Goal: Task Accomplishment & Management: Complete application form

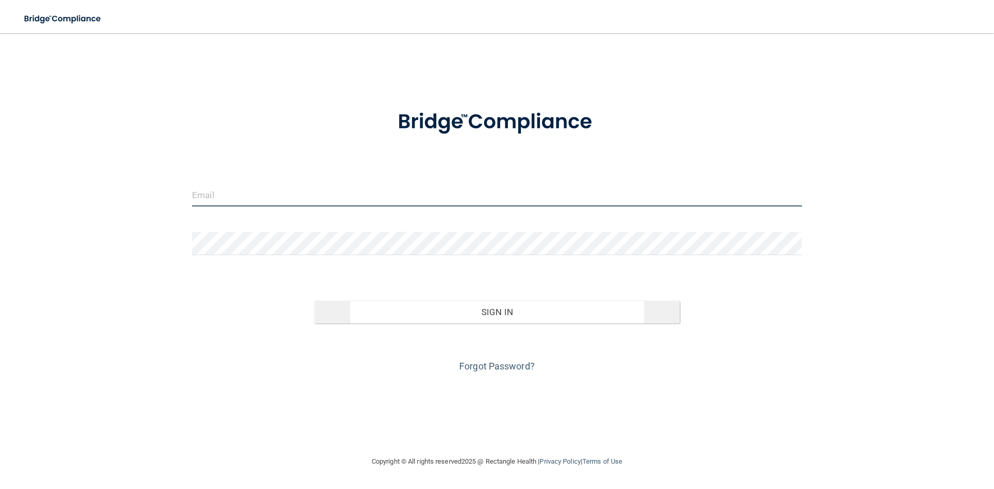
type input "[EMAIL_ADDRESS][DOMAIN_NAME]"
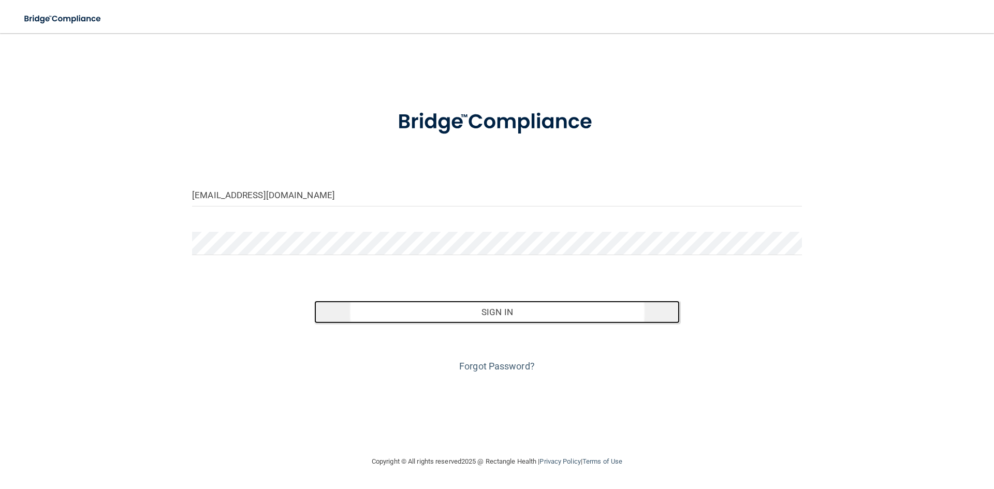
click at [487, 305] on button "Sign In" at bounding box center [497, 312] width 366 height 23
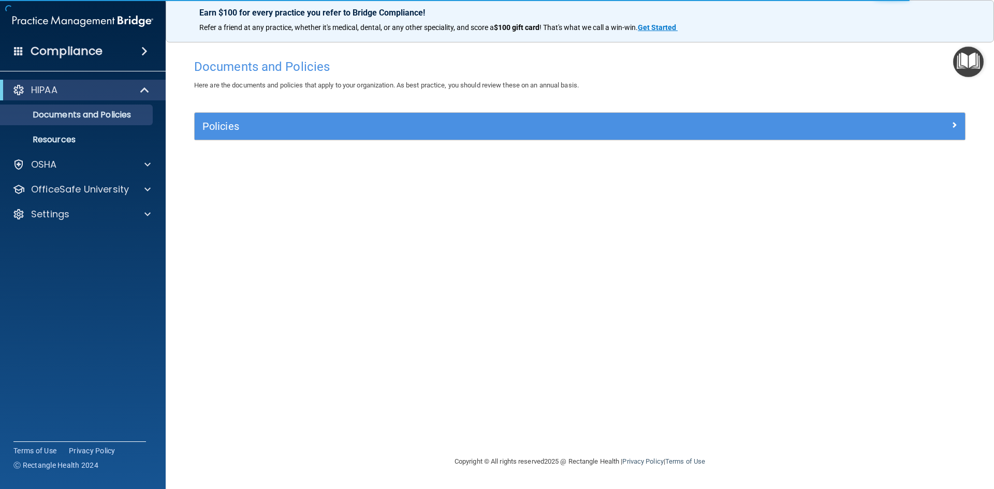
click at [977, 59] on img "Open Resource Center" at bounding box center [968, 62] width 31 height 31
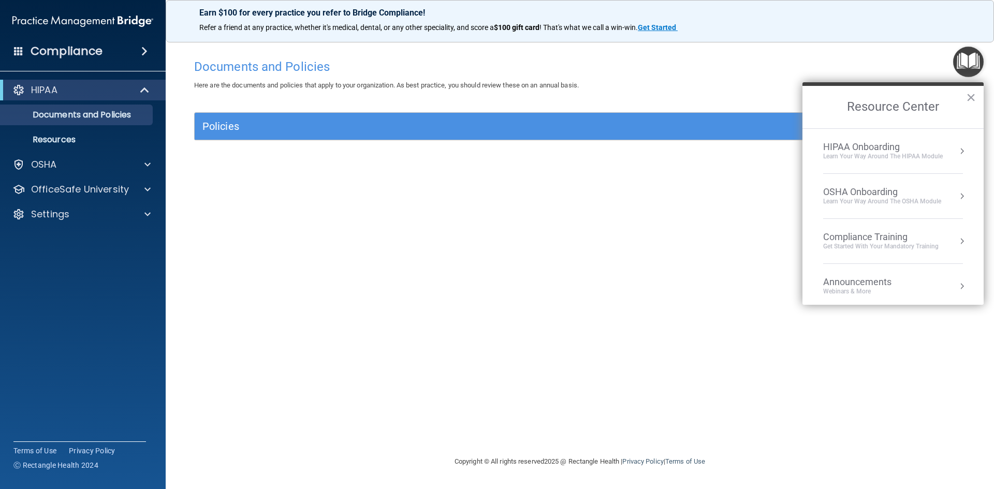
click at [941, 150] on div "HIPAA Onboarding" at bounding box center [883, 146] width 120 height 11
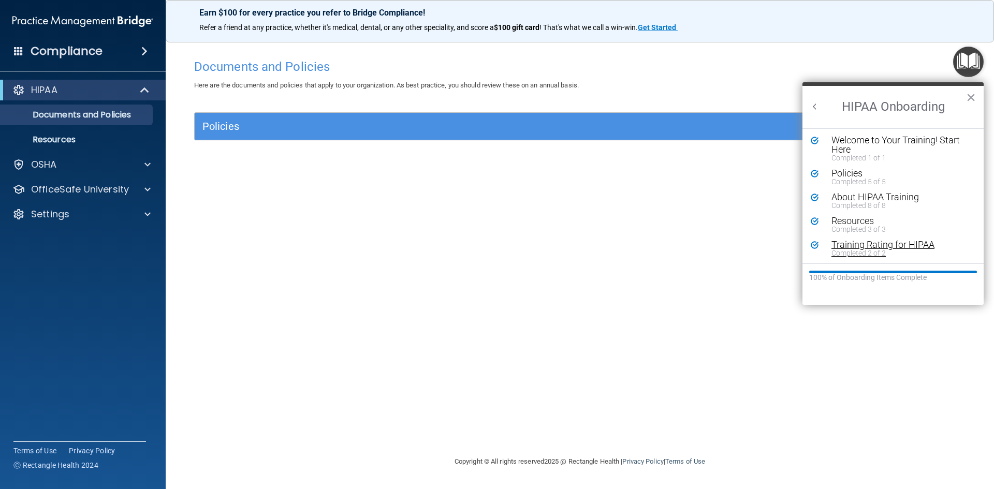
scroll to position [2, 0]
click at [813, 94] on h2 "HIPAA Onboarding" at bounding box center [892, 107] width 181 height 42
click at [814, 107] on button "Back to Resource Center Home" at bounding box center [815, 106] width 10 height 10
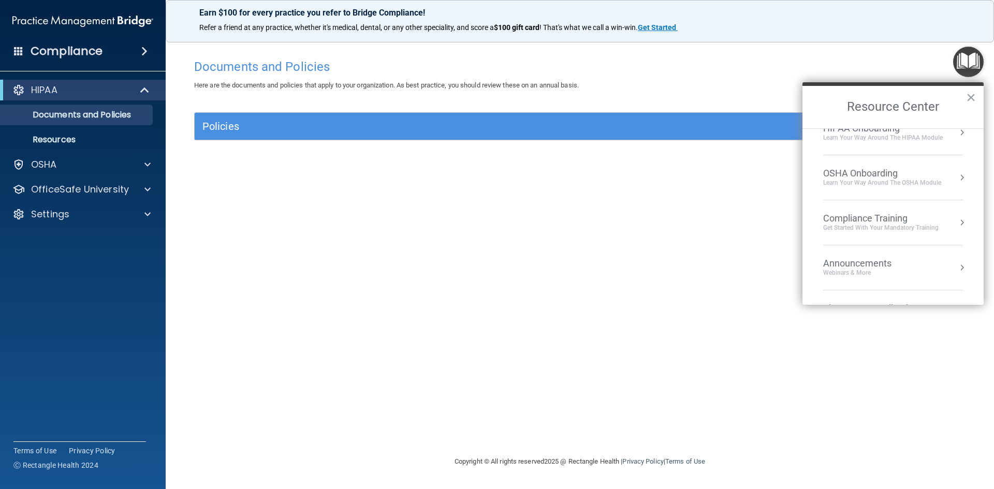
scroll to position [0, 0]
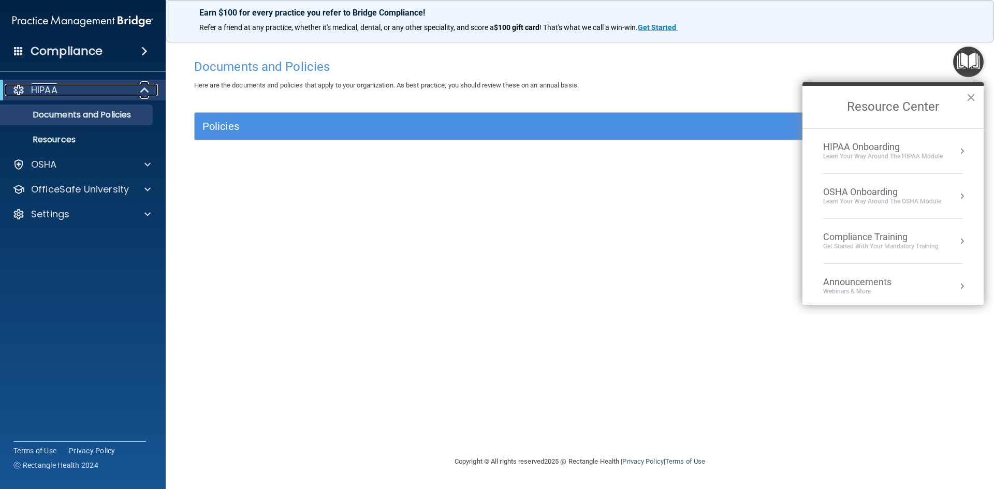
click at [74, 90] on div "HIPAA" at bounding box center [69, 90] width 128 height 12
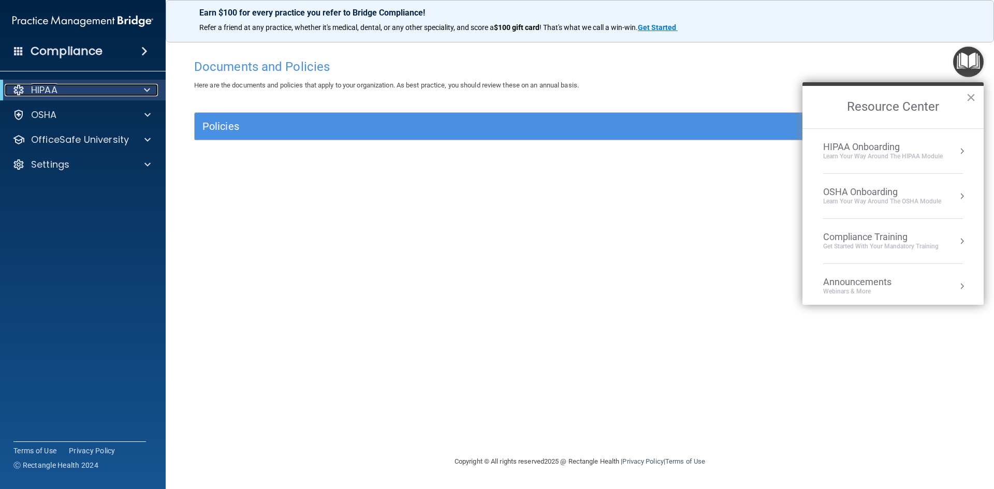
click at [138, 94] on div at bounding box center [145, 90] width 25 height 12
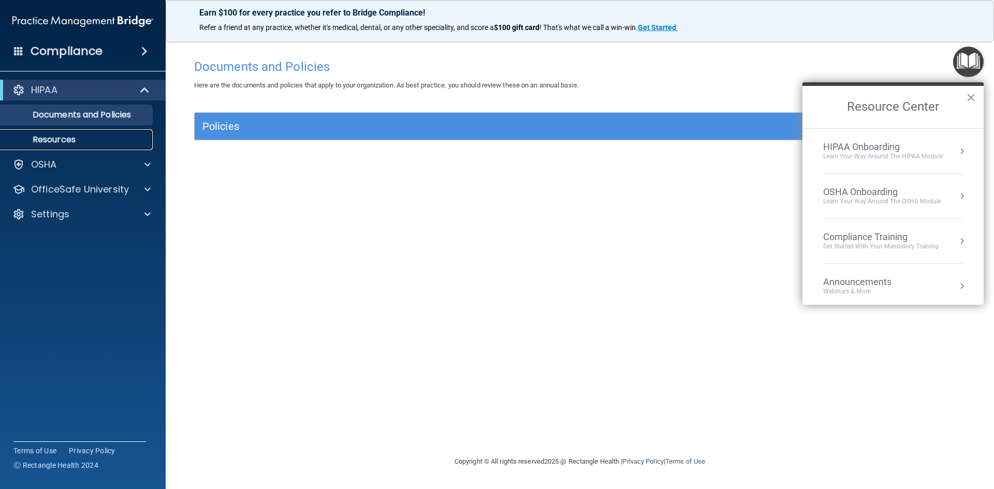
click at [85, 130] on link "Resources" at bounding box center [71, 139] width 163 height 21
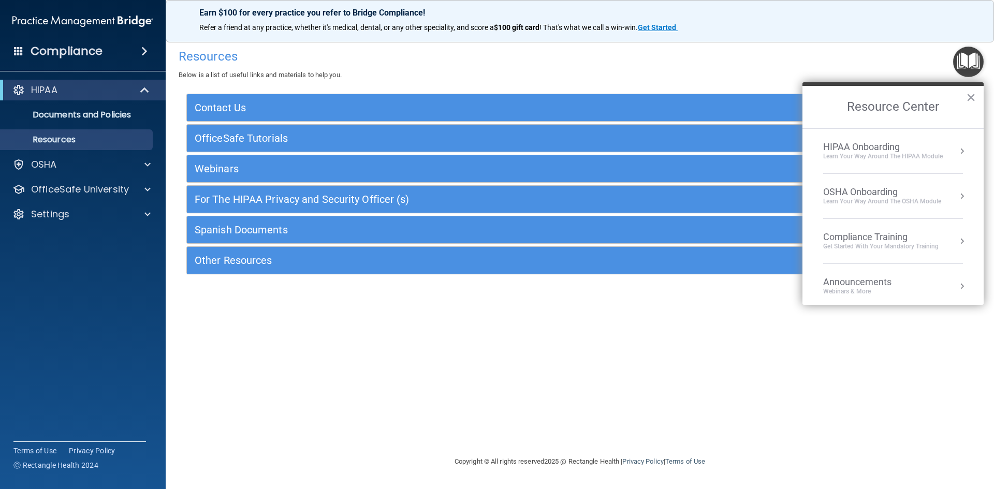
drag, startPoint x: 966, startPoint y: 49, endPoint x: 967, endPoint y: 58, distance: 9.8
click at [967, 50] on img "Open Resource Center" at bounding box center [968, 62] width 31 height 31
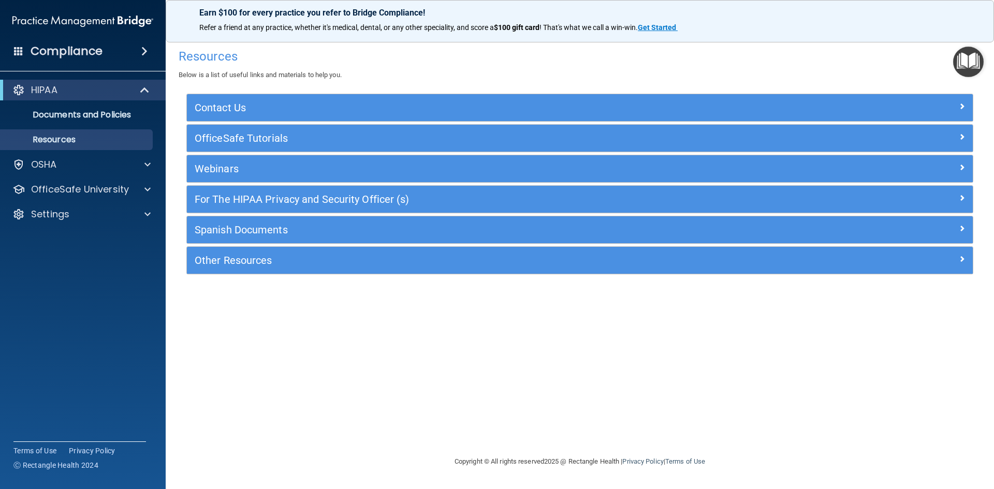
click at [964, 68] on img "Open Resource Center" at bounding box center [968, 62] width 31 height 31
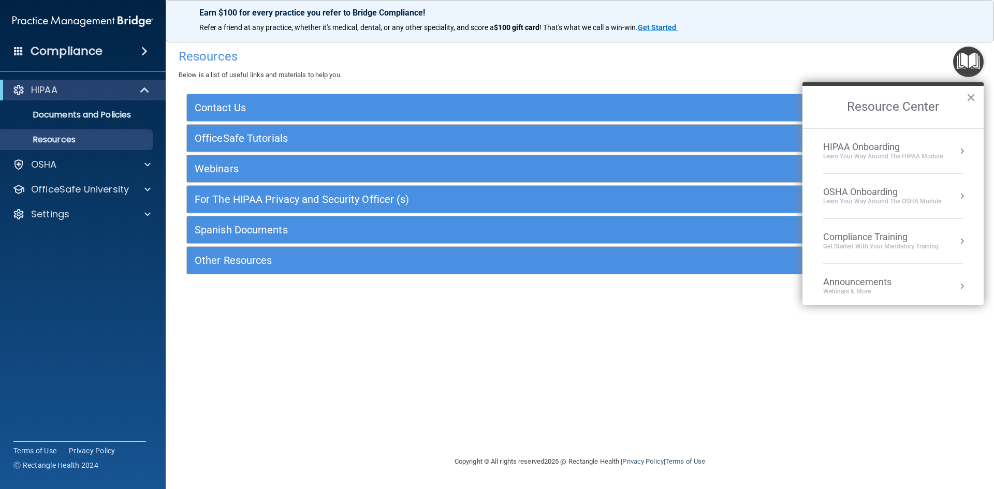
click at [879, 142] on div "HIPAA Onboarding" at bounding box center [883, 146] width 120 height 11
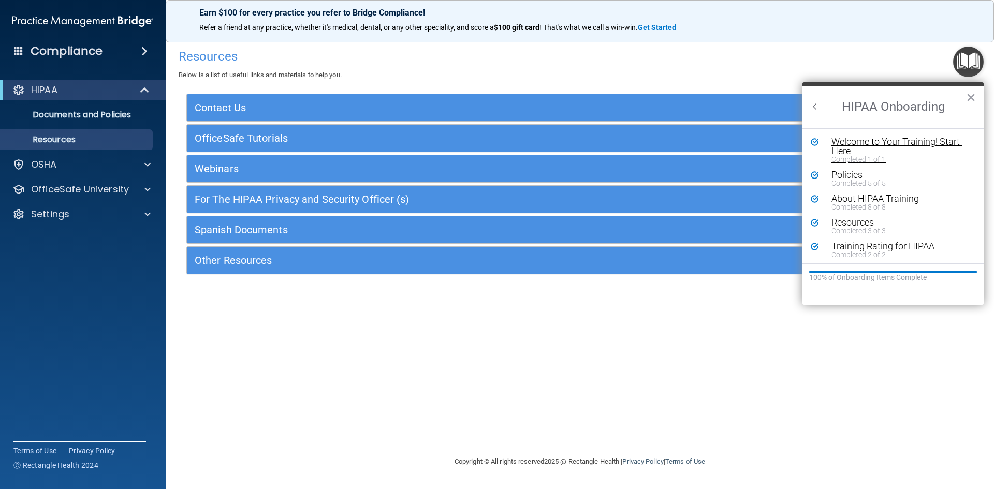
click at [860, 147] on div "Welcome to Your Training! Start Here" at bounding box center [896, 146] width 131 height 19
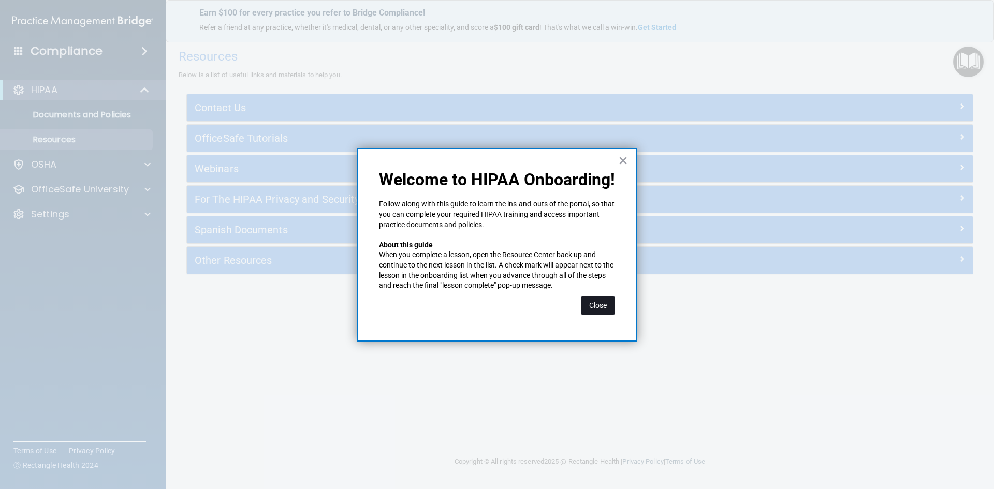
click at [602, 304] on button "Close" at bounding box center [598, 305] width 34 height 19
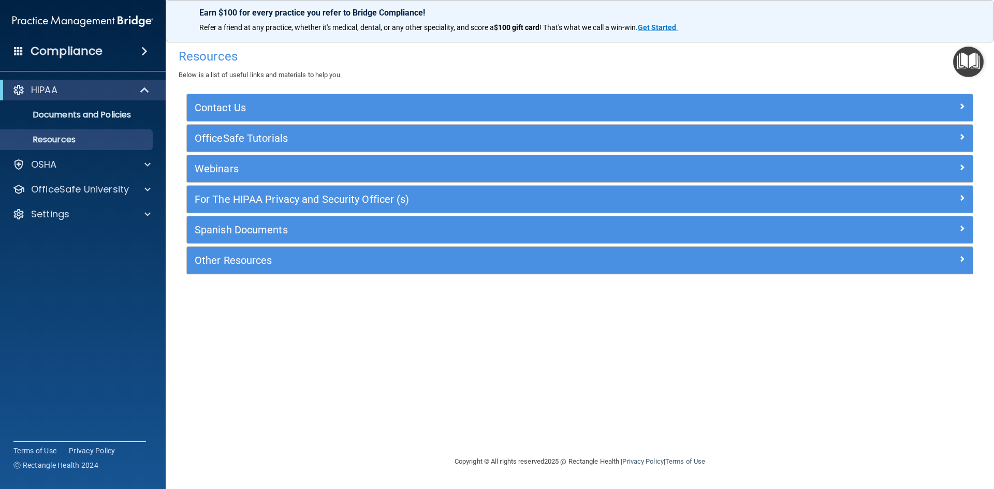
click at [971, 53] on img "Open Resource Center" at bounding box center [968, 62] width 31 height 31
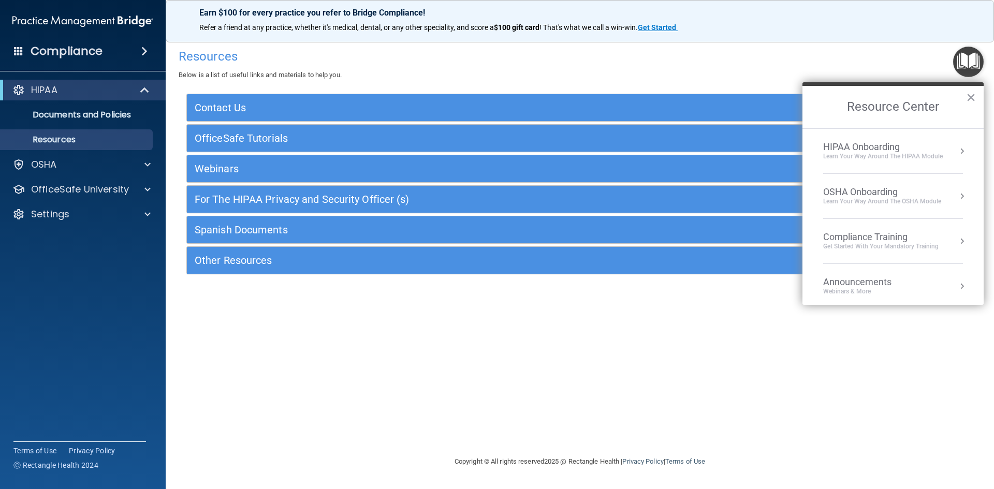
click at [947, 149] on div "HIPAA Onboarding Learn Your Way around the HIPAA module" at bounding box center [893, 151] width 140 height 20
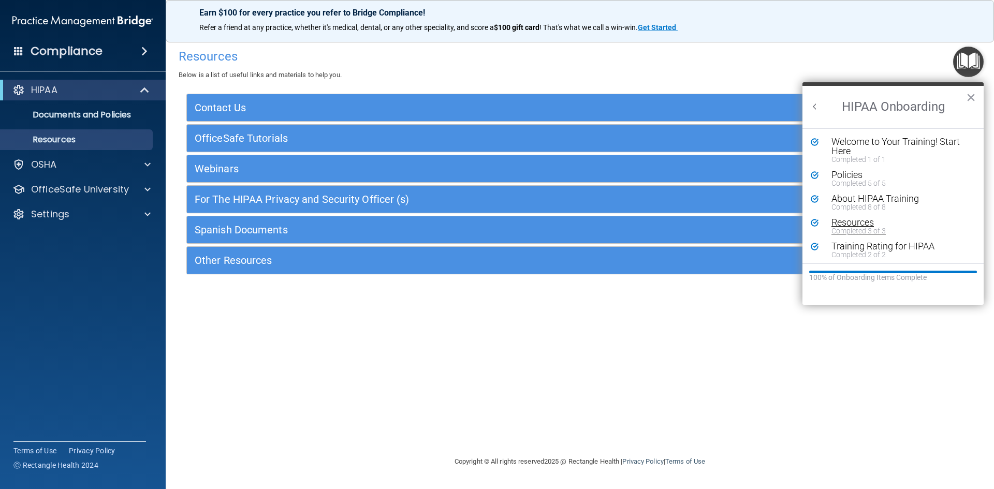
click at [862, 227] on div "Completed 3 of 3" at bounding box center [896, 230] width 131 height 7
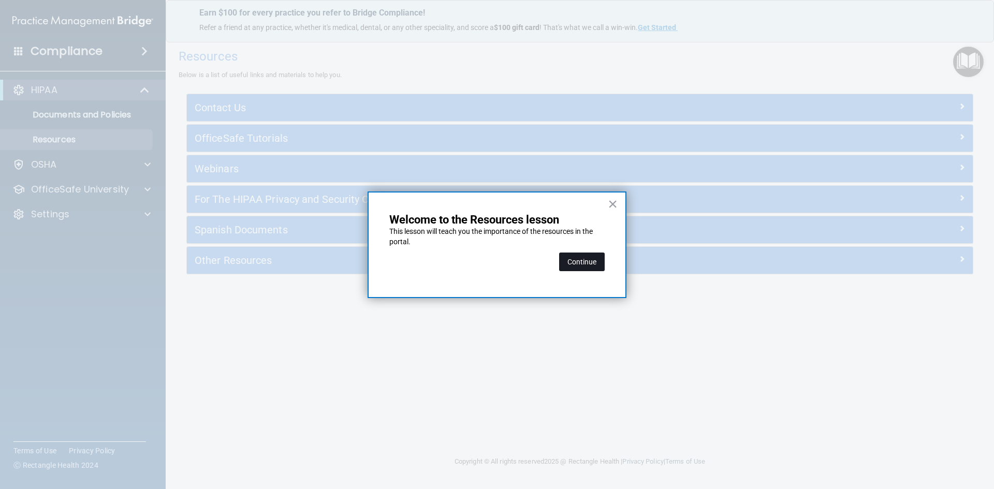
click at [575, 256] on button "Continue" at bounding box center [582, 262] width 46 height 19
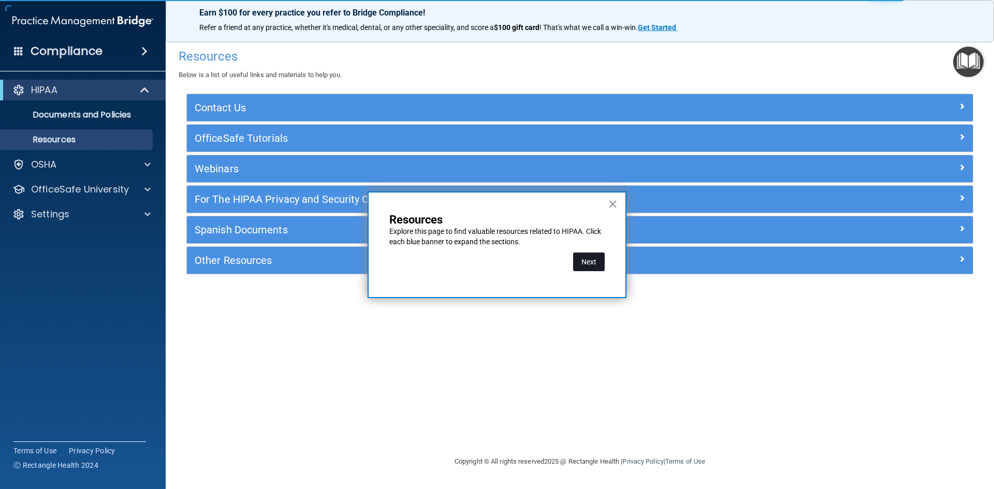
click at [589, 265] on button "Next" at bounding box center [589, 262] width 32 height 19
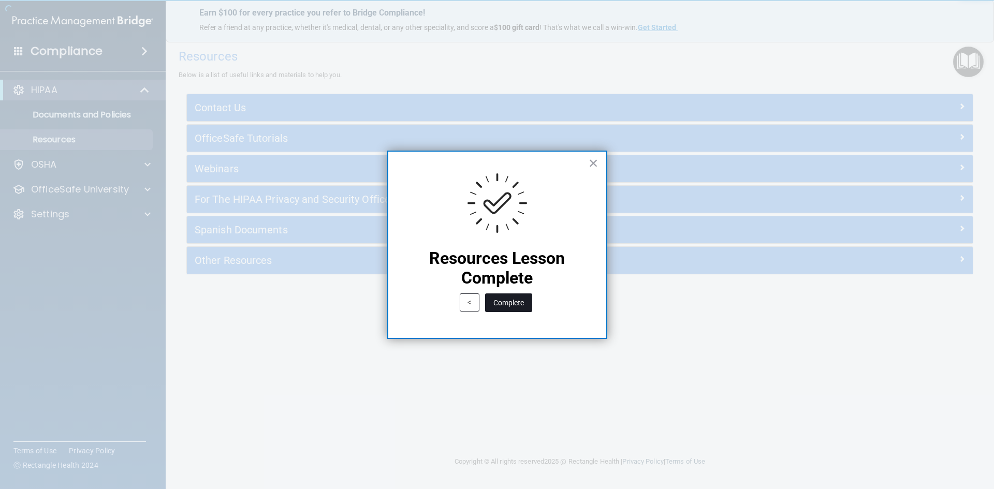
click at [522, 301] on button "Complete" at bounding box center [508, 303] width 47 height 19
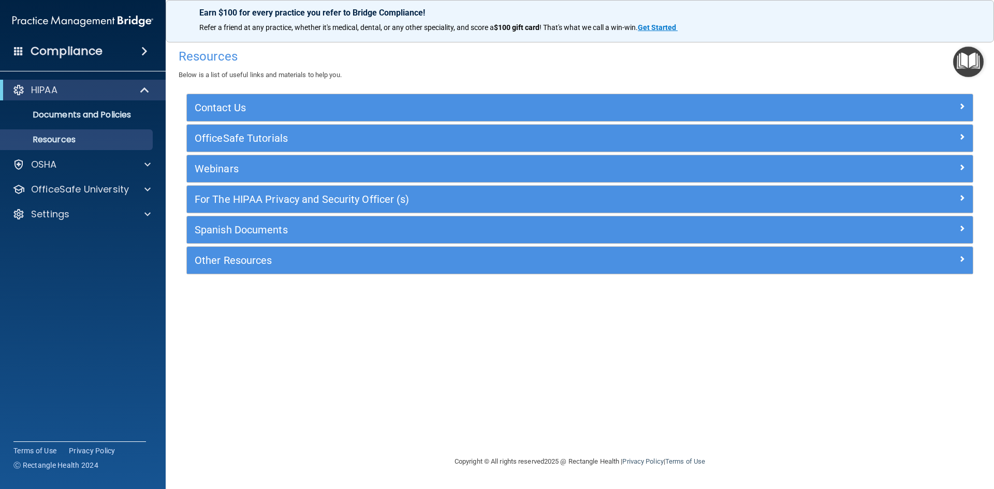
drag, startPoint x: 130, startPoint y: 52, endPoint x: 113, endPoint y: 54, distance: 16.6
click at [129, 53] on div "Compliance" at bounding box center [83, 51] width 166 height 23
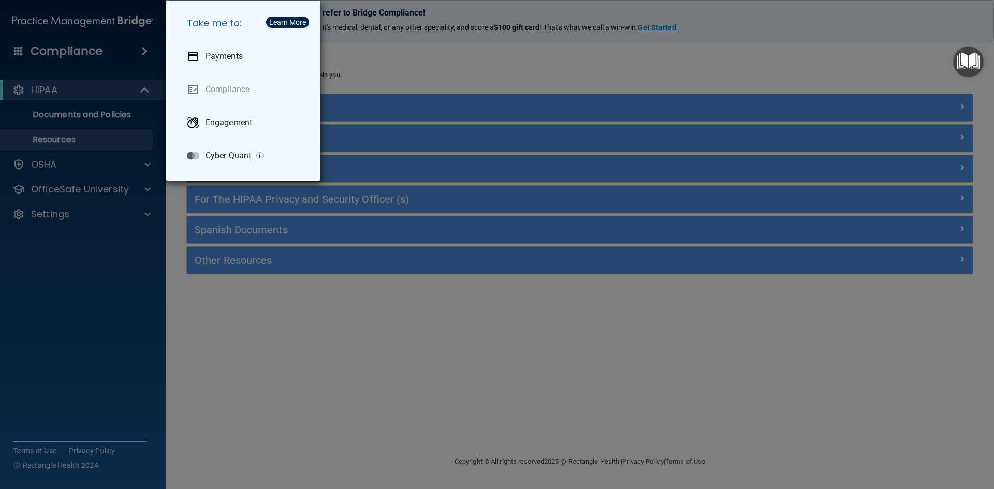
drag, startPoint x: 452, startPoint y: 62, endPoint x: 403, endPoint y: 72, distance: 50.2
click at [453, 63] on div "Take me to: Payments Compliance Engagement Cyber Quant" at bounding box center [497, 244] width 994 height 489
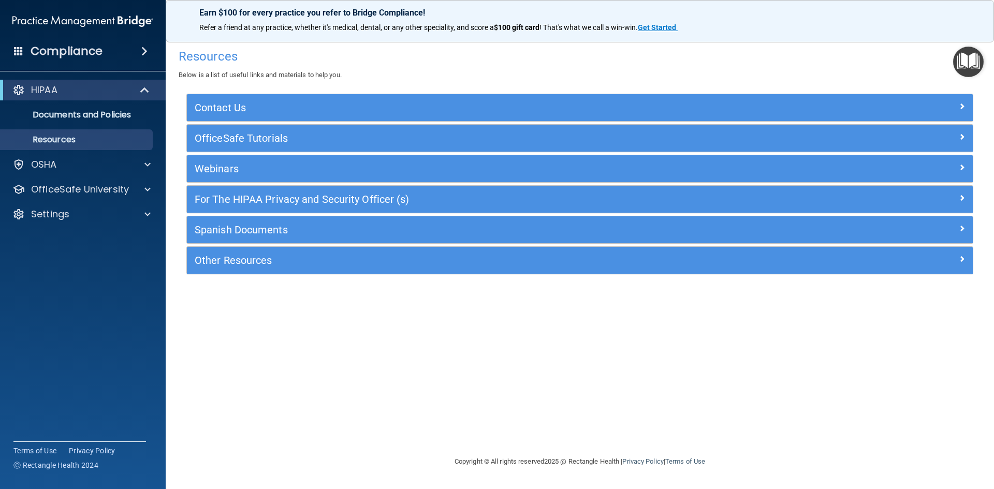
click at [13, 51] on div "Compliance" at bounding box center [83, 51] width 166 height 23
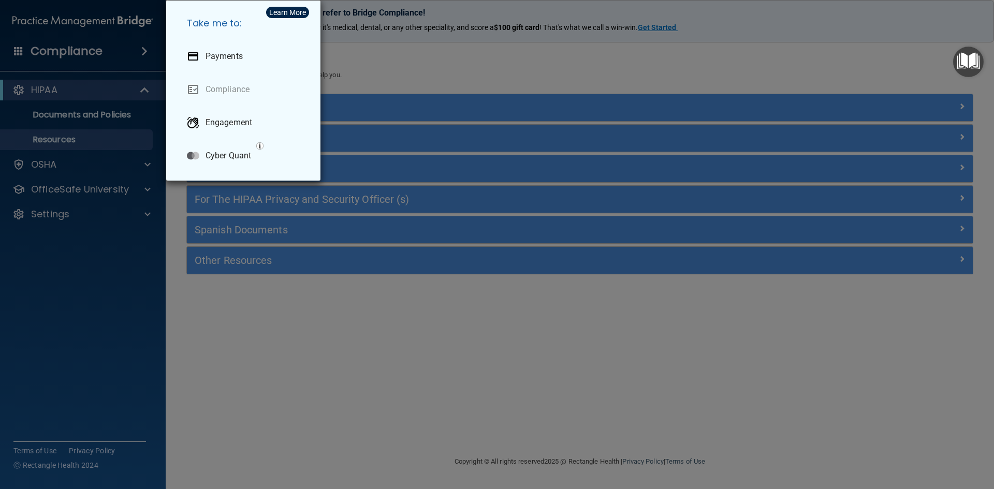
click at [13, 51] on div "Take me to: Payments Compliance Engagement Cyber Quant" at bounding box center [497, 244] width 994 height 489
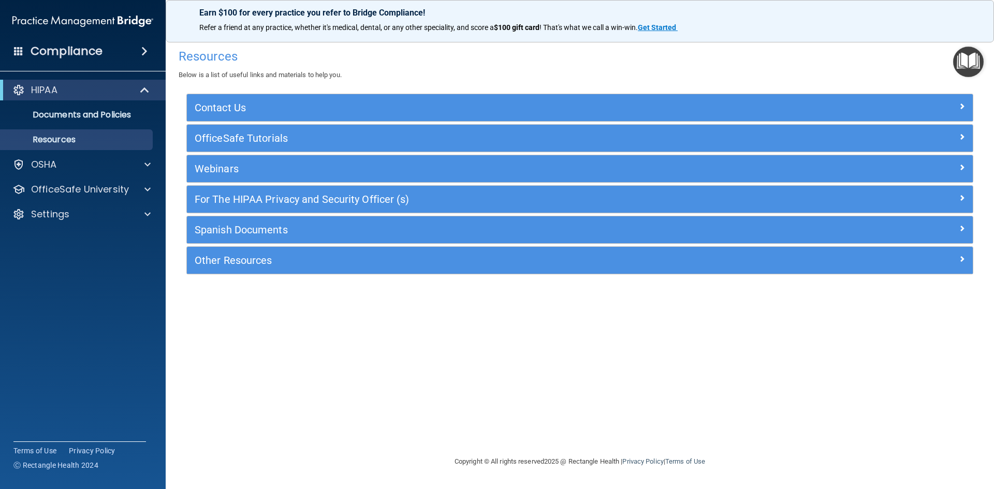
click at [141, 53] on span at bounding box center [144, 51] width 6 height 12
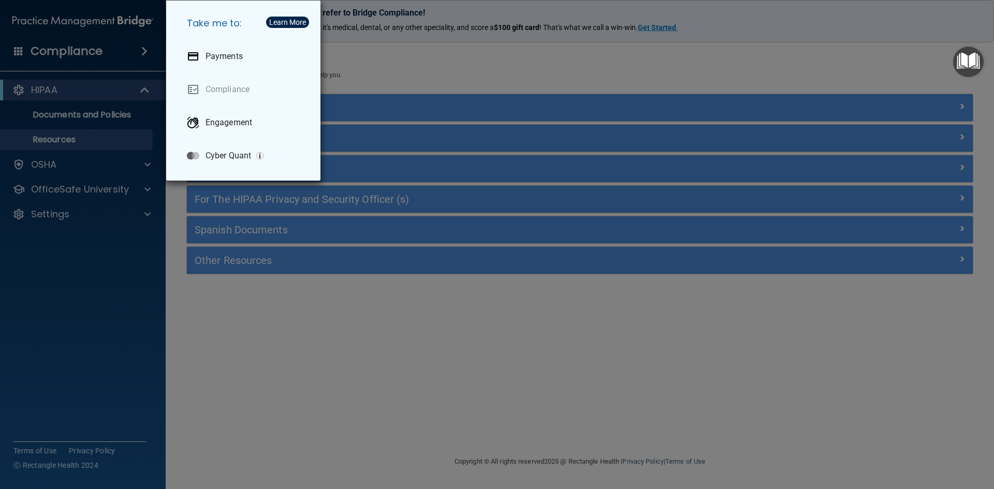
click at [138, 53] on div "Take me to: Payments Compliance Engagement Cyber Quant" at bounding box center [497, 244] width 994 height 489
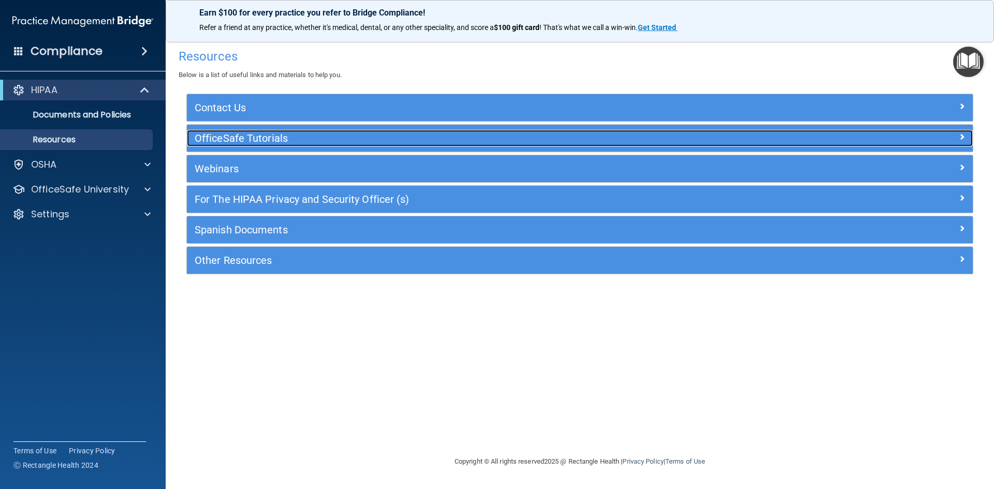
click at [283, 141] on h5 "OfficeSafe Tutorials" at bounding box center [482, 138] width 574 height 11
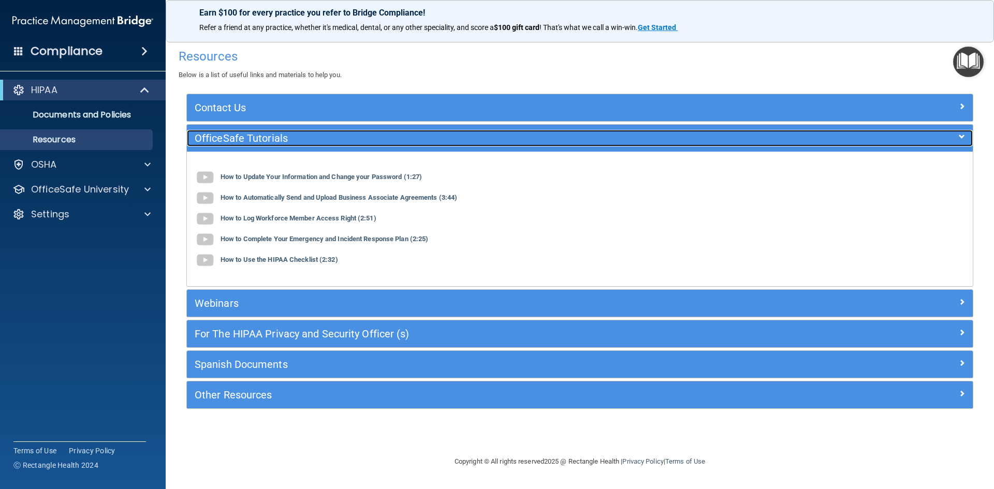
click at [283, 142] on h5 "OfficeSafe Tutorials" at bounding box center [482, 138] width 574 height 11
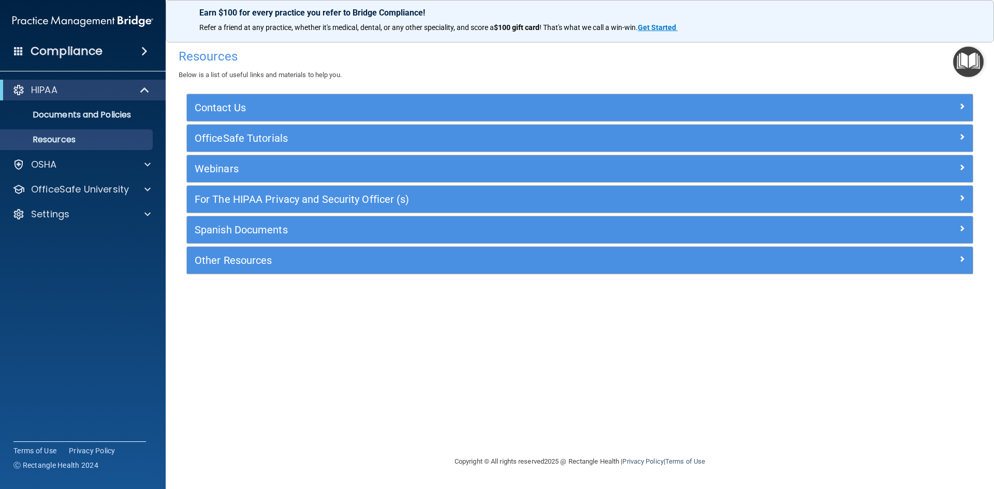
click at [964, 57] on img "Open Resource Center" at bounding box center [968, 62] width 31 height 31
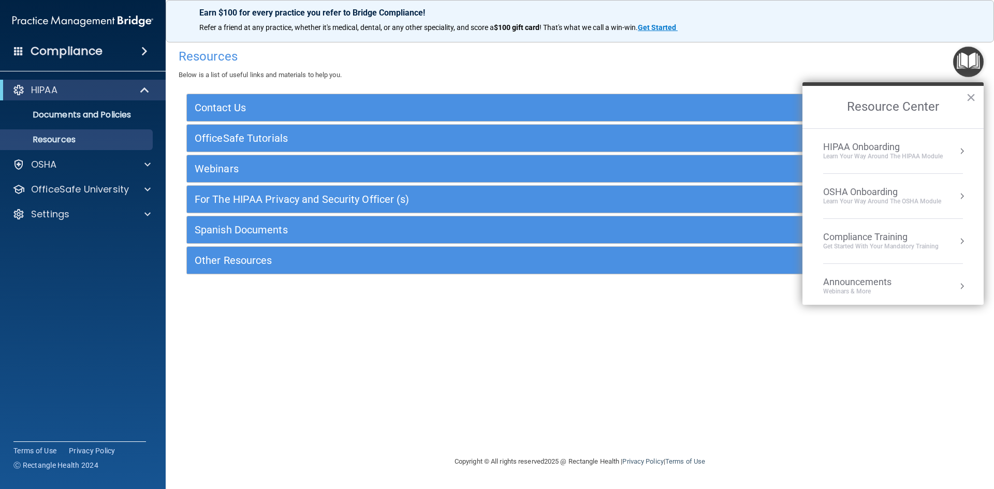
click at [964, 57] on img "Open Resource Center" at bounding box center [968, 62] width 31 height 31
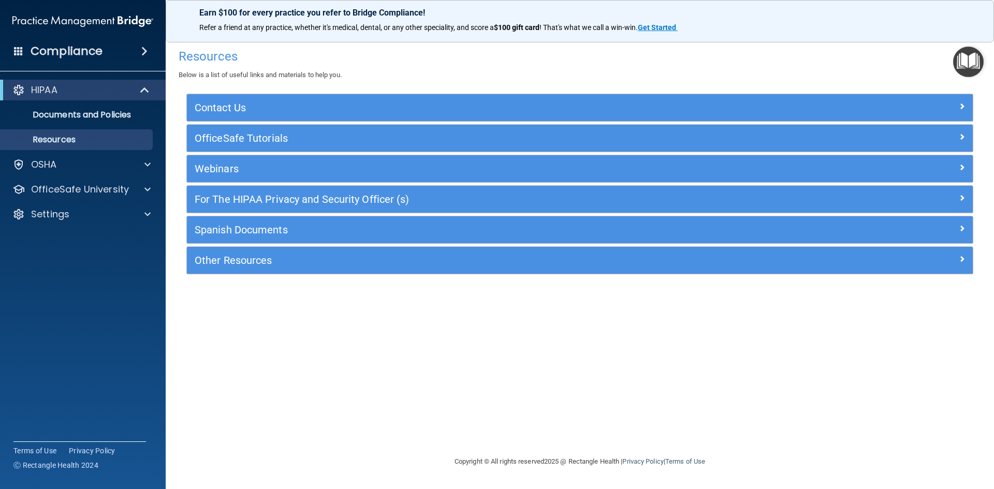
click at [107, 55] on div "Compliance" at bounding box center [83, 51] width 166 height 23
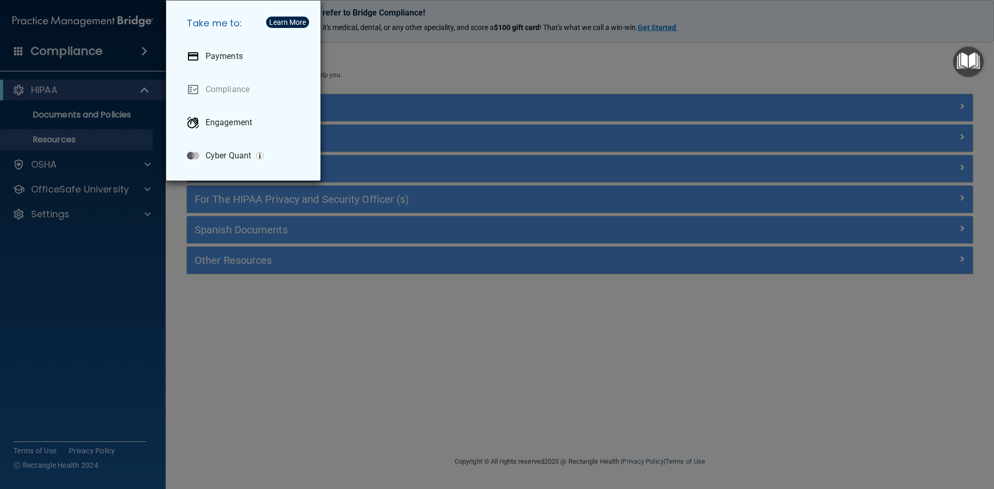
drag, startPoint x: 76, startPoint y: 81, endPoint x: 62, endPoint y: 88, distance: 15.7
click at [76, 81] on div "Take me to: Payments Compliance Engagement Cyber Quant" at bounding box center [497, 244] width 994 height 489
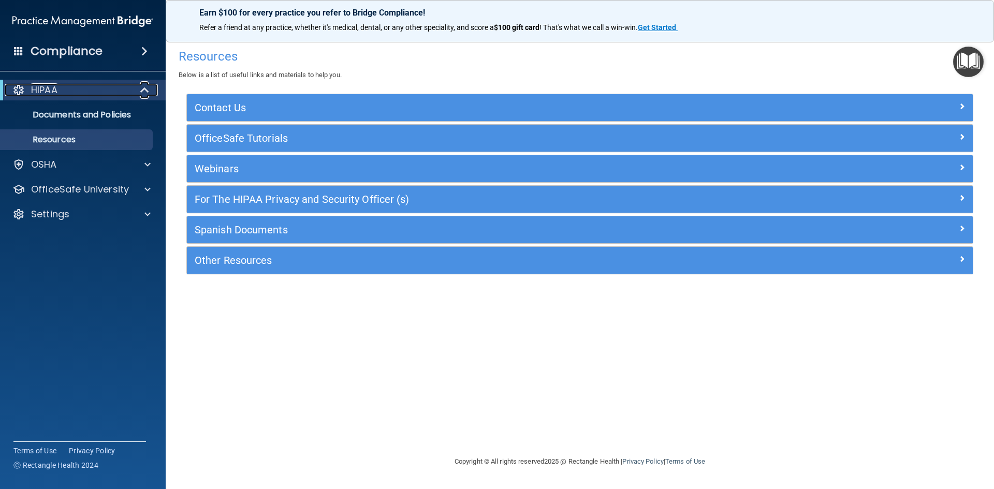
click at [60, 90] on div "HIPAA" at bounding box center [69, 90] width 128 height 12
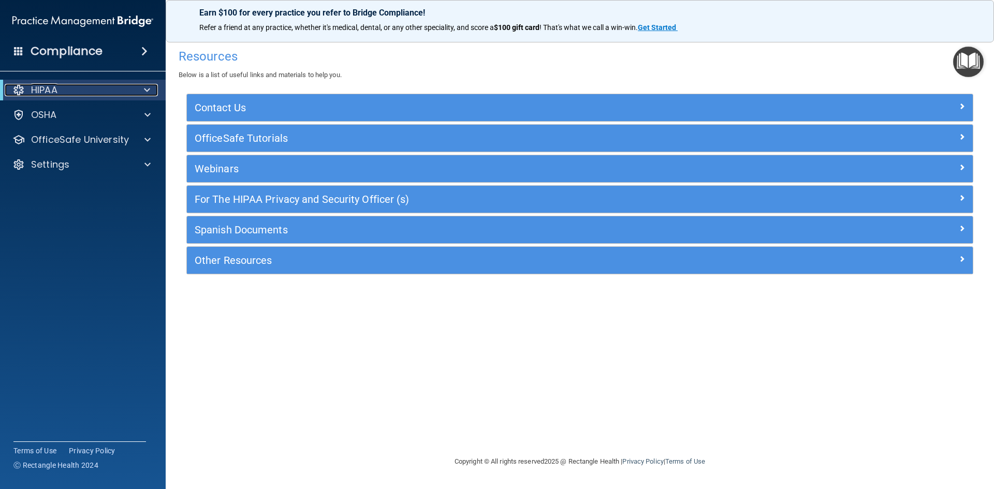
click at [60, 90] on div "HIPAA" at bounding box center [69, 90] width 128 height 12
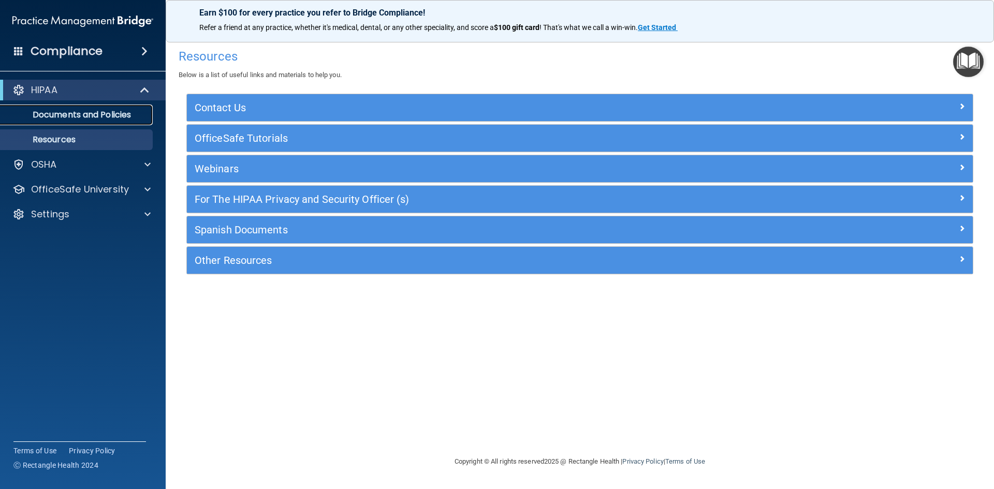
click at [64, 111] on p "Documents and Policies" at bounding box center [77, 115] width 141 height 10
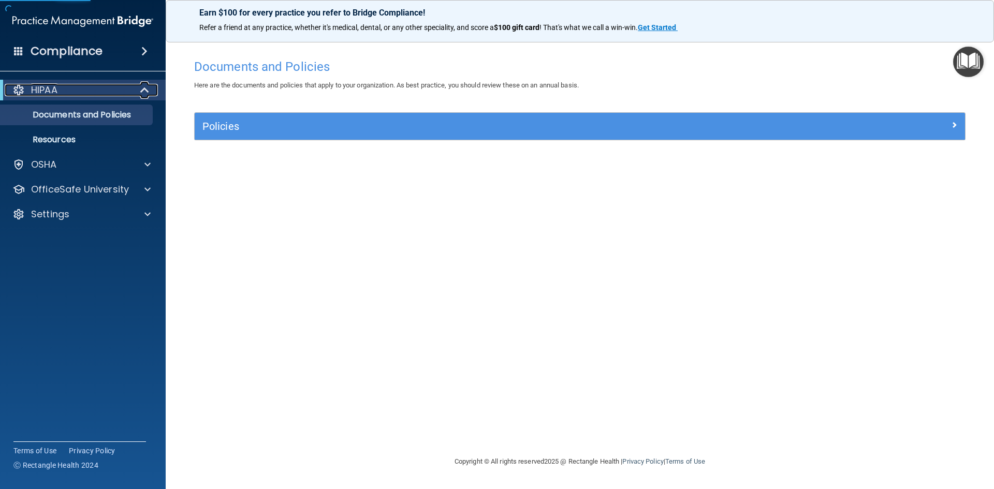
click at [30, 89] on div "HIPAA" at bounding box center [69, 90] width 128 height 12
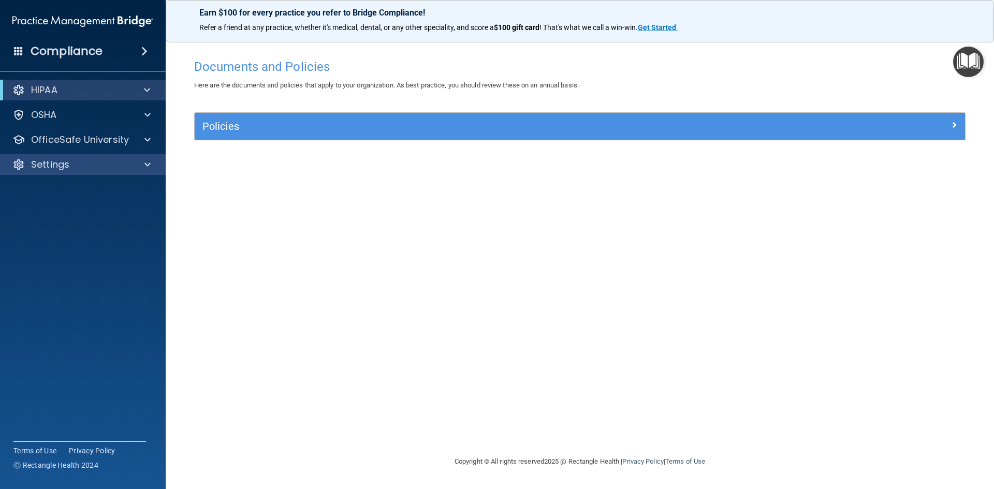
click at [63, 157] on div "Settings" at bounding box center [83, 164] width 166 height 21
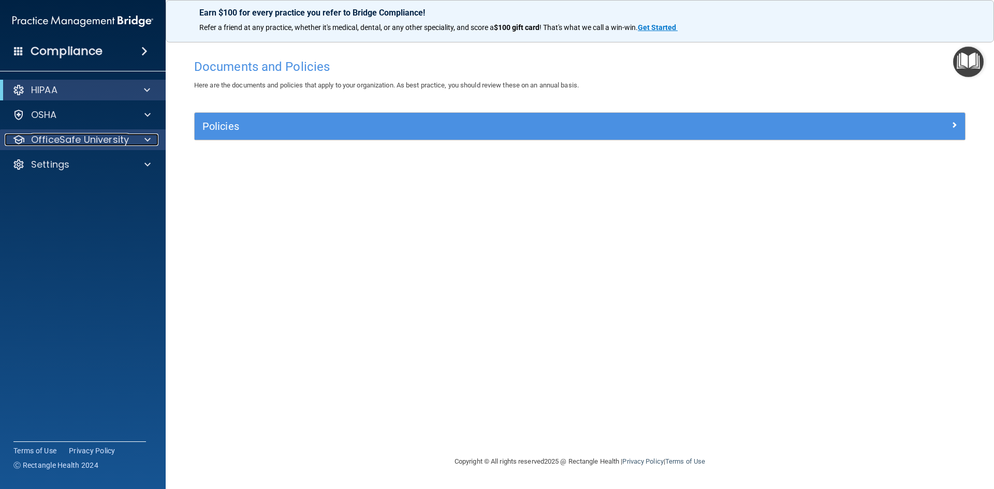
click at [142, 137] on div at bounding box center [146, 140] width 26 height 12
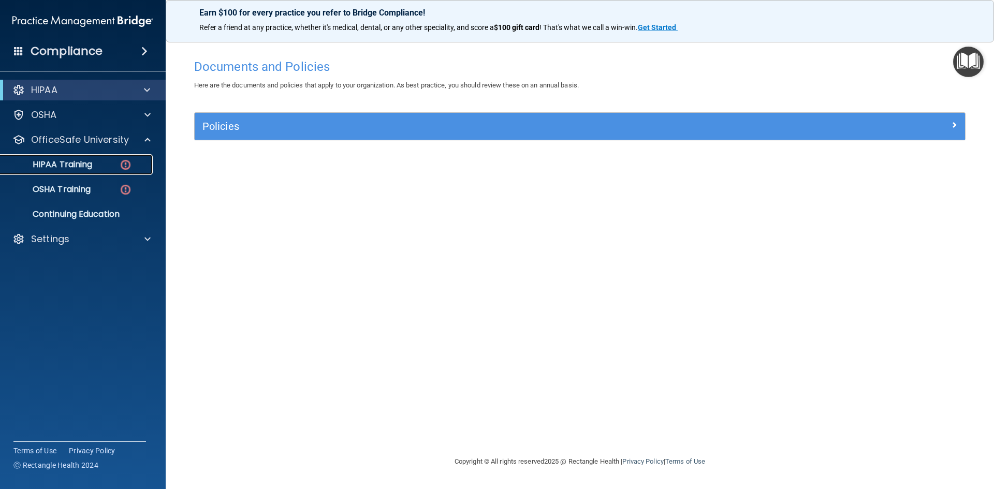
click at [75, 162] on p "HIPAA Training" at bounding box center [49, 164] width 85 height 10
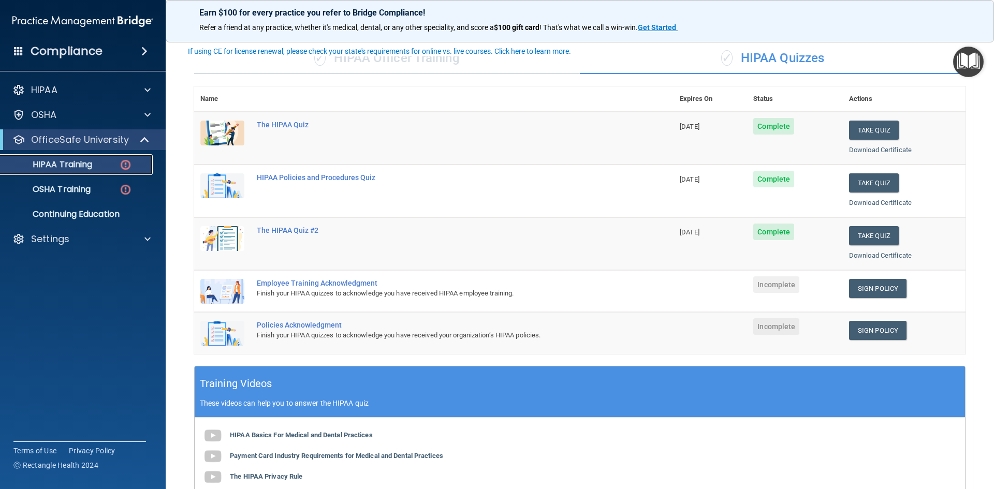
scroll to position [52, 0]
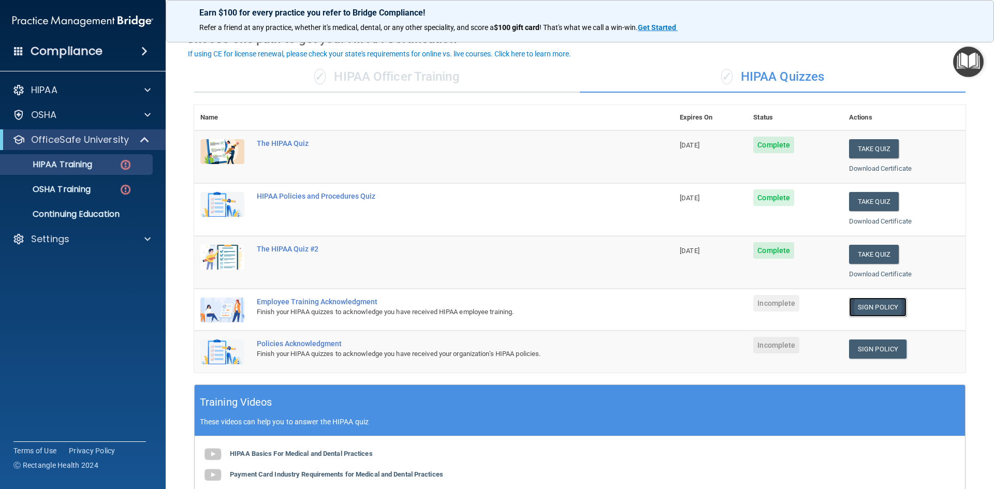
click at [873, 307] on link "Sign Policy" at bounding box center [877, 307] width 57 height 19
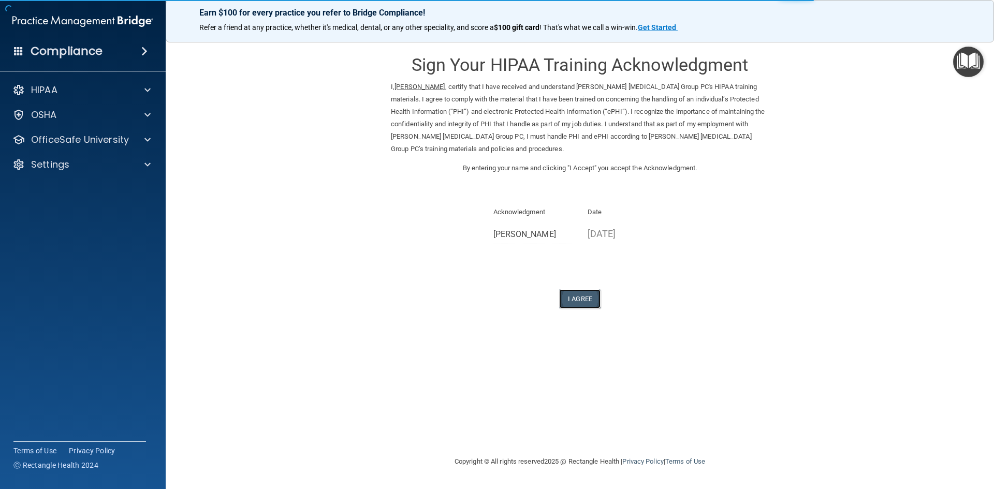
click at [587, 302] on button "I Agree" at bounding box center [579, 298] width 41 height 19
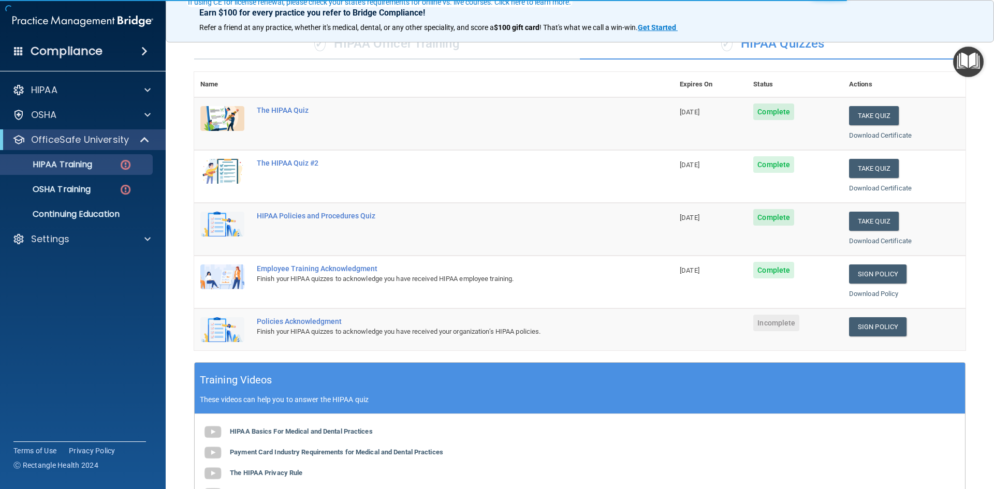
scroll to position [104, 0]
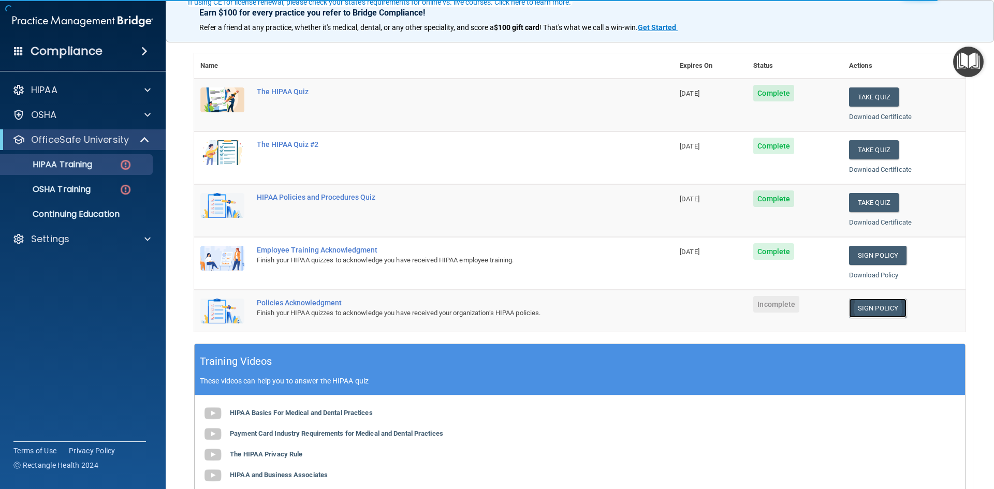
click at [875, 306] on link "Sign Policy" at bounding box center [877, 308] width 57 height 19
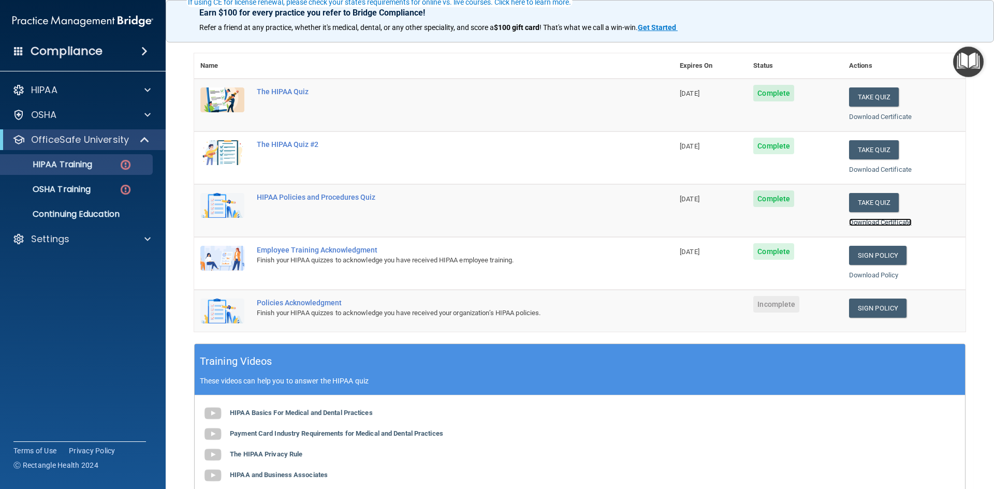
click at [857, 221] on link "Download Certificate" at bounding box center [880, 222] width 63 height 8
click at [854, 274] on link "Download Policy" at bounding box center [874, 275] width 50 height 8
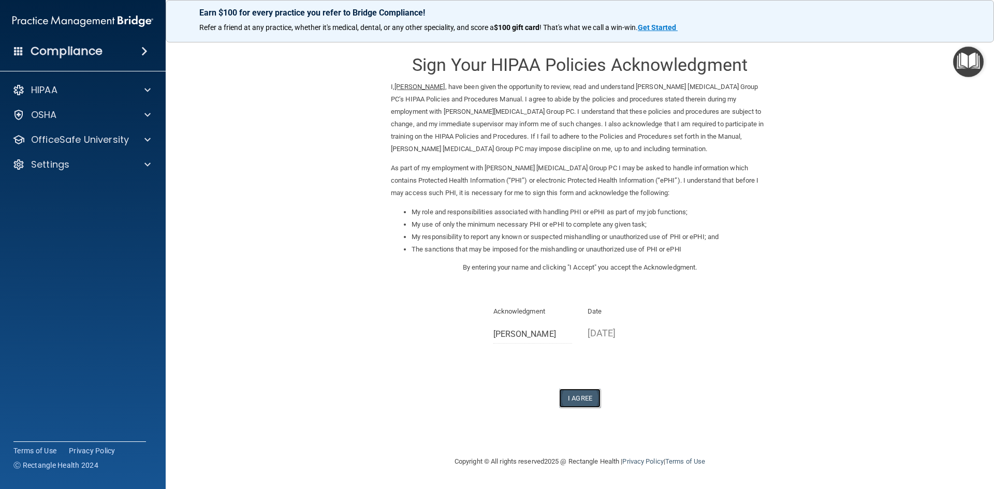
click at [574, 398] on button "I Agree" at bounding box center [579, 398] width 41 height 19
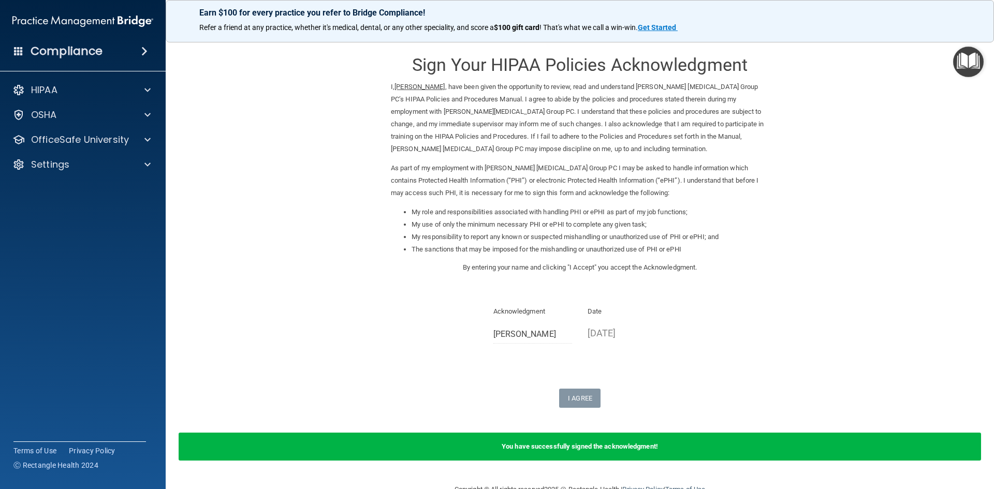
click at [143, 51] on span at bounding box center [144, 51] width 6 height 12
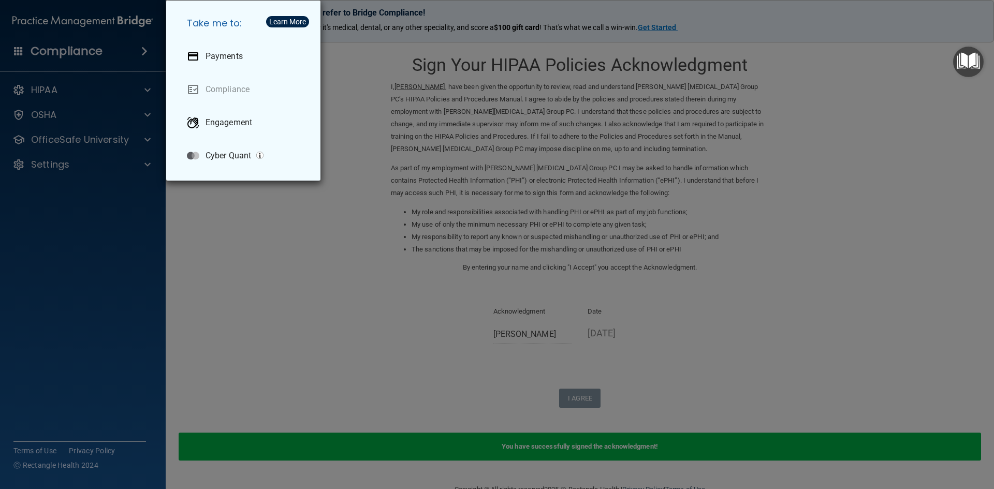
click at [143, 51] on div "Take me to: Payments Compliance Engagement Cyber Quant" at bounding box center [497, 244] width 994 height 489
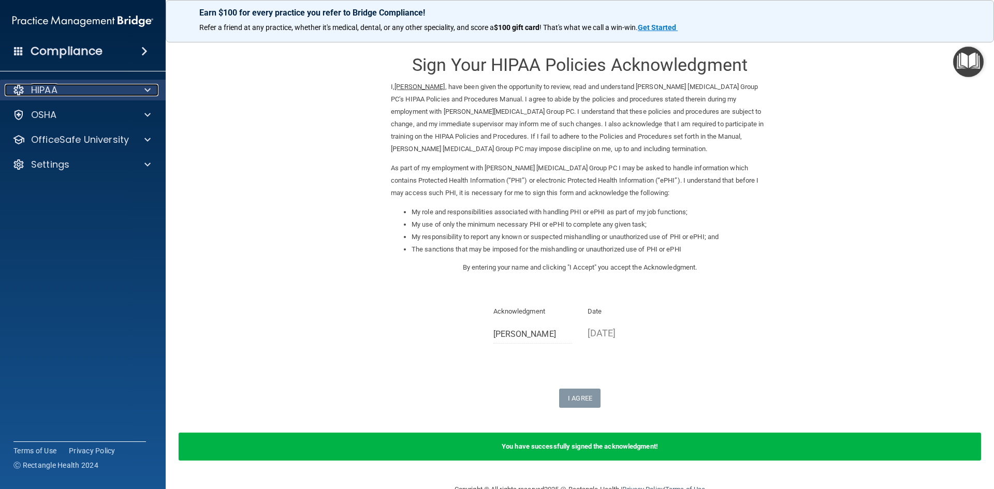
click at [147, 88] on span at bounding box center [147, 90] width 6 height 12
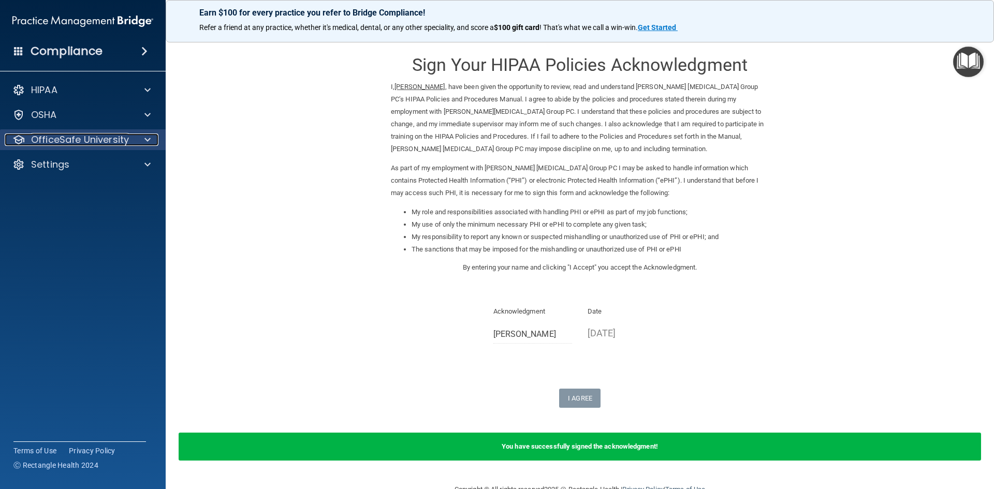
click at [144, 135] on span at bounding box center [147, 140] width 6 height 12
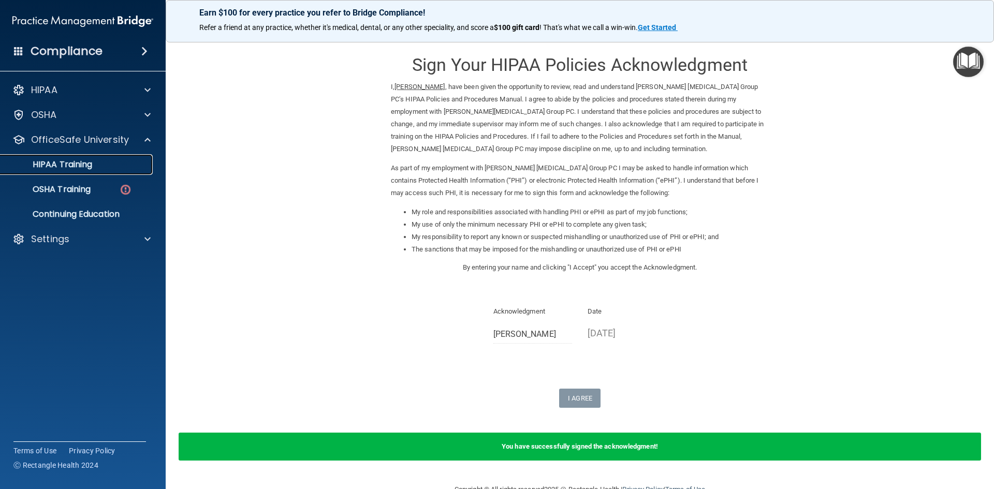
click at [83, 165] on p "HIPAA Training" at bounding box center [49, 164] width 85 height 10
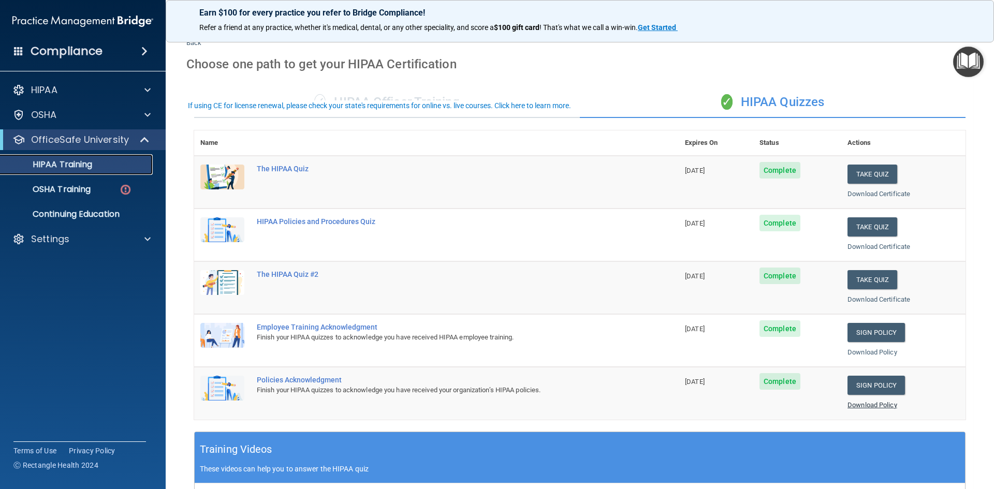
scroll to position [52, 0]
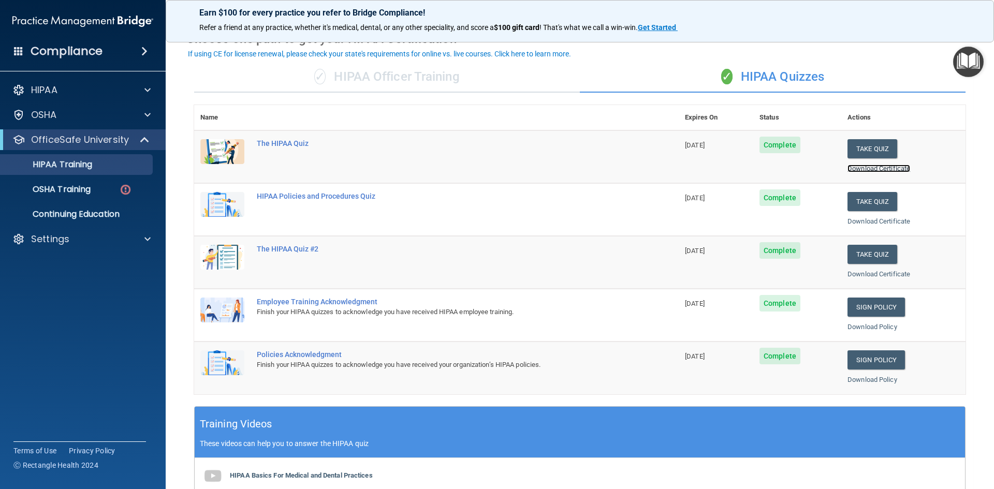
click at [881, 169] on link "Download Certificate" at bounding box center [878, 169] width 63 height 8
click at [880, 222] on link "Download Certificate" at bounding box center [878, 221] width 63 height 8
click at [876, 164] on div "Download Certificate" at bounding box center [903, 169] width 112 height 12
click at [888, 219] on link "Download Certificate" at bounding box center [878, 221] width 63 height 8
